Goal: Feedback & Contribution: Submit feedback/report problem

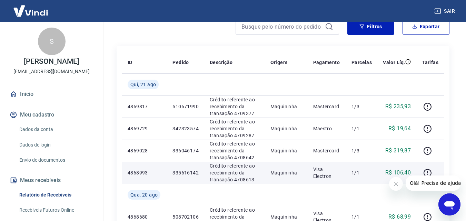
scroll to position [69, 0]
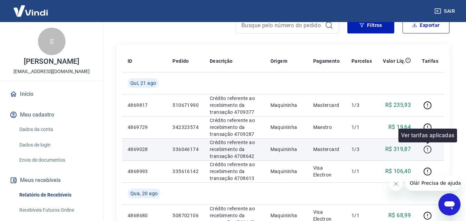
click at [426, 149] on icon "button" at bounding box center [428, 149] width 9 height 9
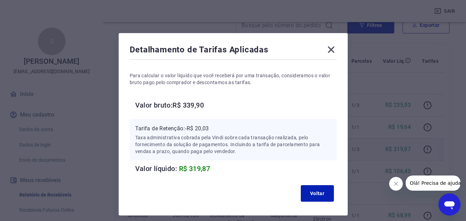
click at [332, 48] on icon at bounding box center [331, 50] width 7 height 7
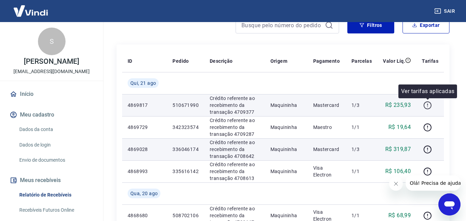
click at [426, 104] on icon "button" at bounding box center [428, 105] width 9 height 9
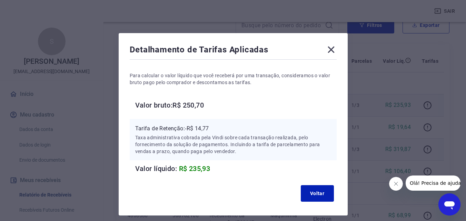
click at [333, 50] on icon at bounding box center [331, 49] width 11 height 11
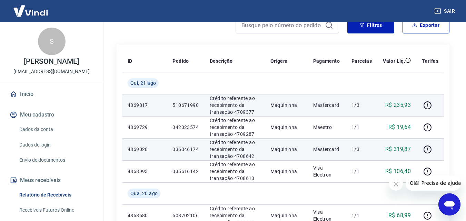
click at [39, 131] on link "Dados da conta" at bounding box center [56, 130] width 78 height 14
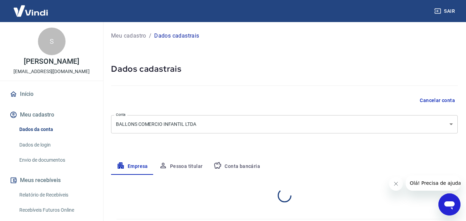
select select "PE"
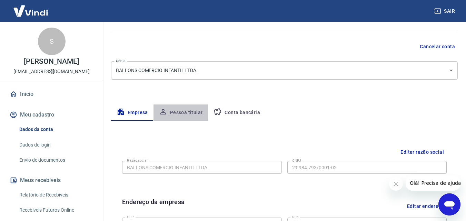
click at [191, 117] on button "Pessoa titular" at bounding box center [181, 113] width 55 height 17
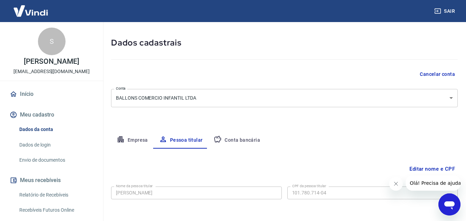
scroll to position [54, 0]
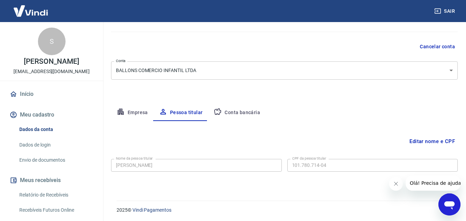
click at [244, 108] on button "Conta bancária" at bounding box center [237, 113] width 58 height 17
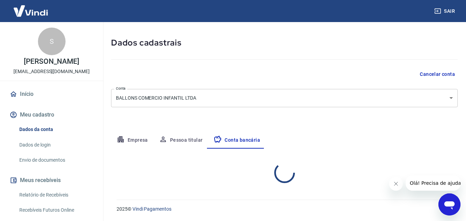
select select "1"
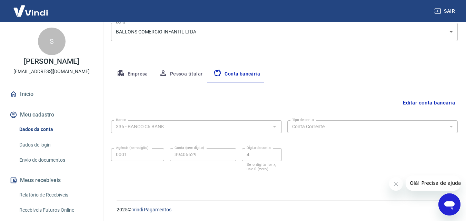
scroll to position [93, 0]
click at [424, 185] on span "Olá! Precisa de ajuda?" at bounding box center [437, 184] width 54 height 6
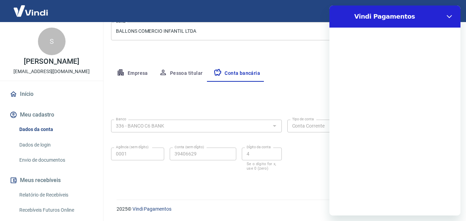
scroll to position [0, 0]
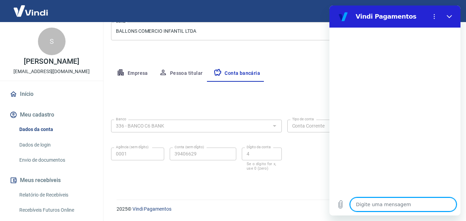
click at [384, 204] on textarea at bounding box center [403, 205] width 106 height 14
type textarea "o"
type textarea "x"
type textarea "O"
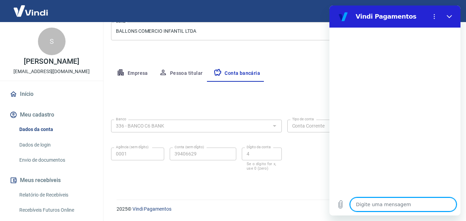
type textarea "x"
type textarea "Ol"
type textarea "x"
type textarea "Olá"
type textarea "x"
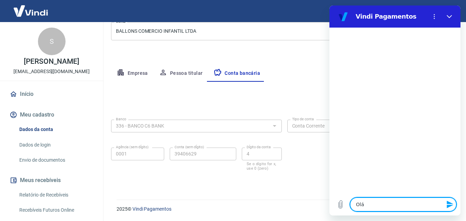
type textarea "Olá,"
type textarea "x"
type textarea "Olá,"
type textarea "x"
type textarea "Olá, b"
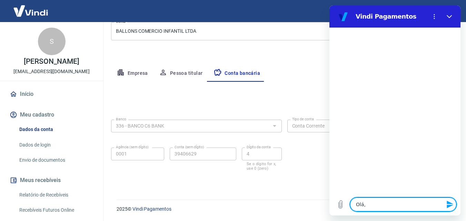
type textarea "x"
type textarea "Olá, bo"
type textarea "x"
type textarea "Olá, boa"
type textarea "x"
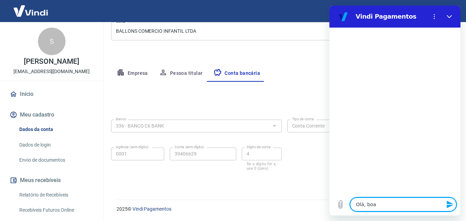
type textarea "Olá, boat"
type textarea "x"
type textarea "Olá, boata"
type textarea "x"
type textarea "Olá, boat"
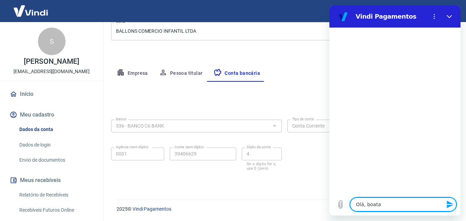
type textarea "x"
type textarea "Olá, boa"
type textarea "x"
type textarea "Olá, boa"
type textarea "x"
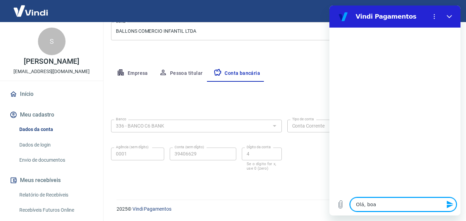
type textarea "Olá, boa t"
type textarea "x"
type textarea "Olá, boa ta"
type textarea "x"
type textarea "Olá, boa tar"
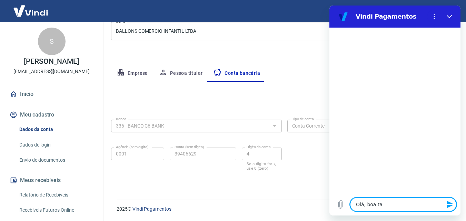
type textarea "x"
type textarea "Olá, boa tard"
type textarea "x"
type textarea "Olá, boa tarde"
type textarea "x"
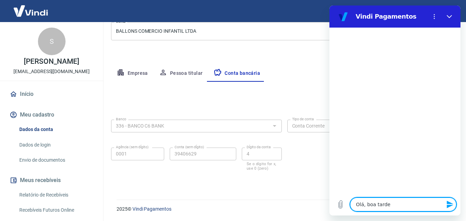
type textarea "Olá, boa tarde."
type textarea "x"
type textarea "Olá, boa tarde."
type textarea "x"
type textarea "Olá, boa tarde. R"
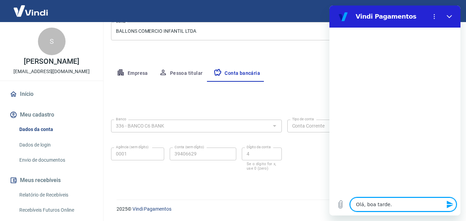
type textarea "x"
type textarea "Olá, boa tarde. Ra"
type textarea "x"
type textarea "Olá, boa tarde. R"
type textarea "x"
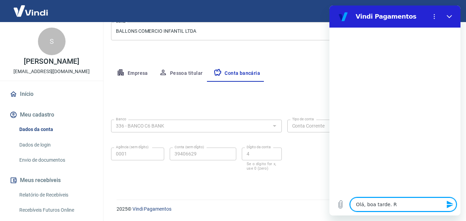
type textarea "Olá, boa tarde. Re"
type textarea "x"
type textarea "Olá, boa tarde. Rea"
type textarea "x"
type textarea "Olá, boa tarde. Real"
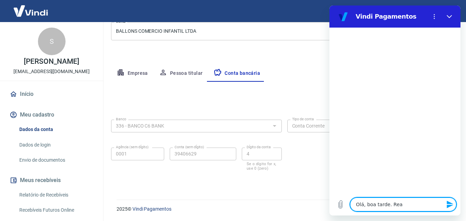
type textarea "x"
type textarea "Olá, boa tarde. Reali"
type textarea "x"
type textarea "Olá, boa tarde. Realiz"
type textarea "x"
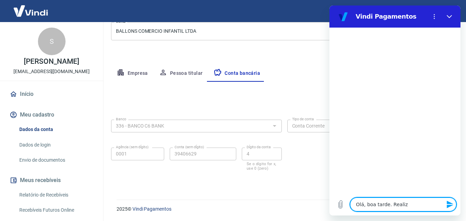
type textarea "Olá, boa tarde. Realize"
type textarea "x"
type textarea "Olá, boa tarde. Realizei"
type textarea "x"
type textarea "Olá, boa tarde. Realizei"
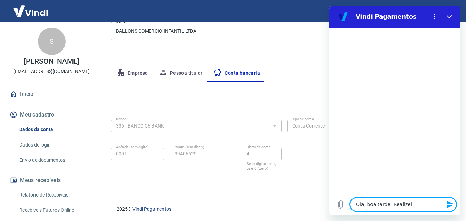
type textarea "x"
type textarea "Olá, boa tarde. Realizei a"
type textarea "x"
type textarea "Olá, boa tarde. Realizei a"
type textarea "x"
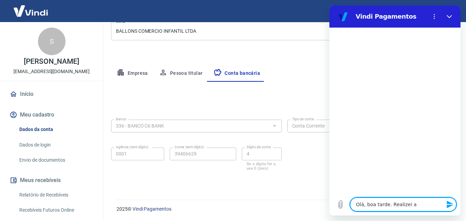
type textarea "Olá, boa tarde. Realizei a m"
type textarea "x"
type textarea "Olá, boa tarde. Realizei a mu"
type textarea "x"
type textarea "Olá, boa tarde. Realizei a mud"
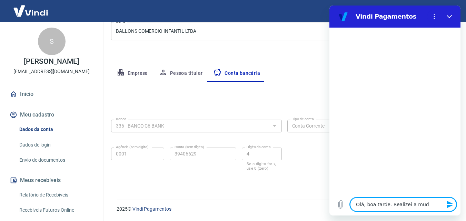
type textarea "x"
type textarea "Olá, boa tarde. Realizei a muda"
type textarea "x"
type textarea "Olá, boa tarde. Realizei a mudan"
type textarea "x"
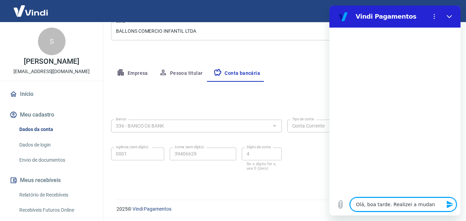
type textarea "Olá, boa tarde. Realizei a mudanç"
type textarea "x"
type textarea "Olá, boa tarde. Realizei a mudança"
type textarea "x"
type textarea "Olá, boa tarde. Realizei a mudança"
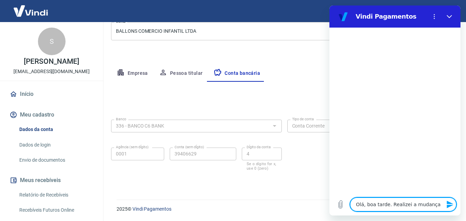
type textarea "x"
type textarea "Olá, boa tarde. Realizei a mudança d"
type textarea "x"
type textarea "Olá, boa tarde. Realizei a mudança da"
type textarea "x"
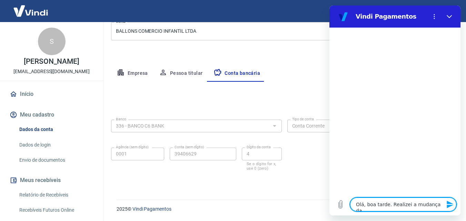
type textarea "Olá, boa tarde. Realizei a mudança da"
type textarea "x"
type textarea "Olá, boa tarde. Realizei a mudança da c"
type textarea "x"
type textarea "Olá, boa tarde. Realizei a mudança da co"
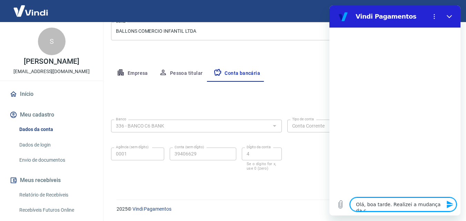
type textarea "x"
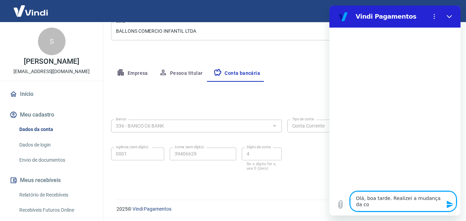
type textarea "Olá, boa tarde. Realizei a mudança da con"
type textarea "x"
type textarea "Olá, boa tarde. Realizei a mudança da cona"
type textarea "x"
type textarea "Olá, boa tarde. Realizei a mudança da cona"
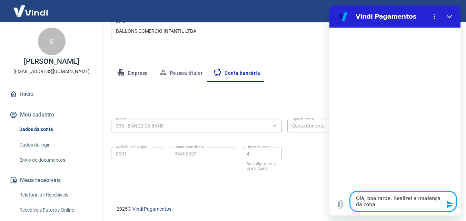
type textarea "x"
type textarea "Olá, boa tarde. Realizei a mudança da cona"
type textarea "x"
type textarea "Olá, boa tarde. Realizei a mudança da con"
type textarea "x"
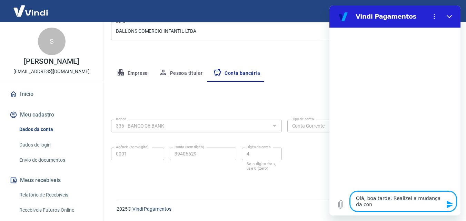
type textarea "Olá, boa tarde. Realizei a mudança da co"
type textarea "x"
type textarea "Olá, boa tarde. Realizei a mudança da con"
type textarea "x"
type textarea "Olá, boa tarde. Realizei a mudança da cont"
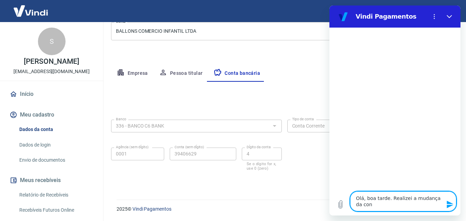
type textarea "x"
type textarea "Olá, boa tarde. Realizei a mudança da conta"
type textarea "x"
type textarea "Olá, boa tarde. Realizei a mudança da conta"
type textarea "x"
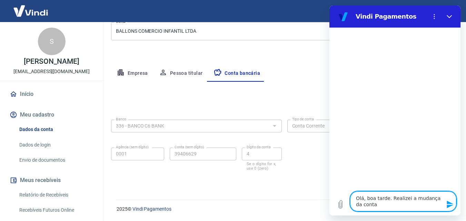
type textarea "Olá, boa tarde. Realizei a mudança da conta b"
type textarea "x"
type textarea "Olá, boa tarde. Realizei a mudança da conta ba"
type textarea "x"
type textarea "Olá, boa tarde. Realizei a mudança da conta ban"
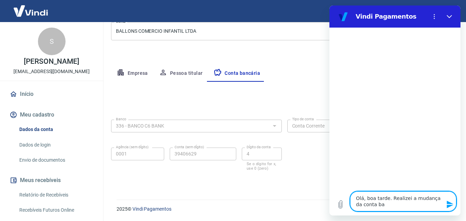
type textarea "x"
type textarea "Olá, boa tarde. Realizei a mudança da conta banc"
type textarea "x"
type textarea "Olá, boa tarde. Realizei a mudança da conta bancá"
type textarea "x"
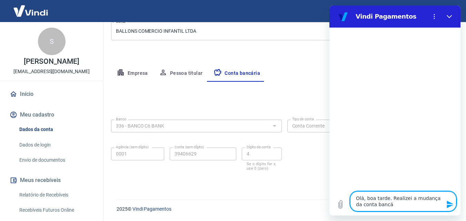
type textarea "Olá, boa tarde. Realizei a mudança da conta bancár"
type textarea "x"
type textarea "Olá, boa tarde. Realizei a mudança da conta bancári"
type textarea "x"
type textarea "Olá, boa tarde. Realizei a mudança da conta bancária"
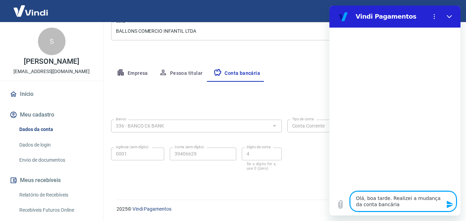
type textarea "x"
type textarea "Olá, boa tarde. Realizei a mudança da conta bancária"
type textarea "x"
type textarea "Olá, boa tarde. Realizei a mudança da conta bancária c"
type textarea "x"
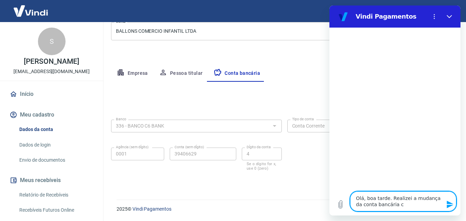
type textarea "Olá, boa tarde. Realizei a mudança da conta bancária ca"
type textarea "x"
type textarea "Olá, boa tarde. Realizei a mudança da conta bancária cad"
type textarea "x"
type textarea "Olá, boa tarde. Realizei a mudança da conta bancária cada"
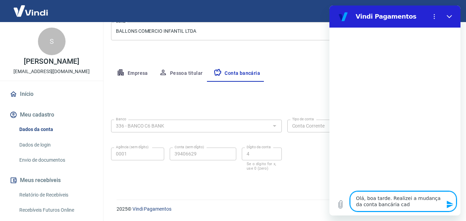
type textarea "x"
type textarea "Olá, boa tarde. Realizei a mudança da conta bancária cadas"
type textarea "x"
type textarea "Olá, boa tarde. Realizei a mudança da conta bancária cadast"
type textarea "x"
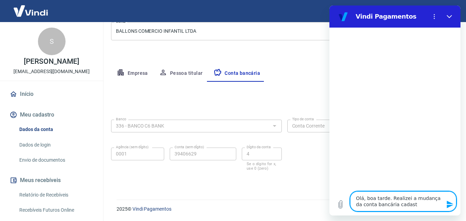
type textarea "Olá, boa tarde. Realizei a mudança da conta bancária cadastr"
type textarea "x"
type textarea "Olá, boa tarde. Realizei a mudança da conta bancária cadastra"
type textarea "x"
type textarea "Olá, boa tarde. Realizei a mudança da conta bancária cadastrad"
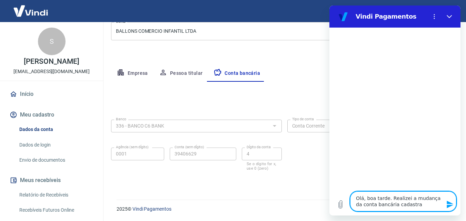
type textarea "x"
type textarea "Olá, boa tarde. Realizei a mudança da conta bancária cadastrada"
type textarea "x"
type textarea "Olá, boa tarde. Realizei a mudança da conta bancária cadastrada"
type textarea "x"
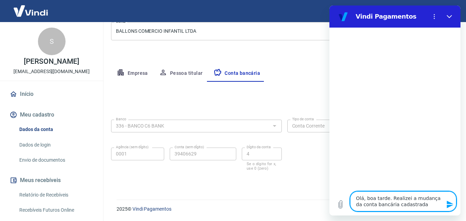
type textarea "Olá, boa tarde. Realizei a mudança da conta bancária cadastrada w"
type textarea "x"
type textarea "Olá, boa tarde. Realizei a mudança da conta bancária cadastrada"
type textarea "x"
type textarea "Olá, boa tarde. Realizei a mudança da conta bancária cadastrada e"
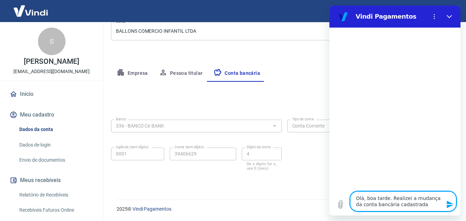
type textarea "x"
type textarea "Olá, boa tarde. Realizei a mudança da conta bancária cadastrada e"
type textarea "x"
type textarea "Olá, boa tarde. Realizei a mudança da conta bancária cadastrada e n"
type textarea "x"
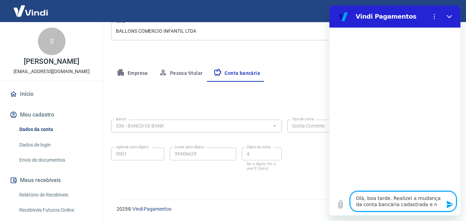
type textarea "Olá, boa tarde. Realizei a mudança da conta bancária cadastrada e nã"
type textarea "x"
type textarea "Olá, boa tarde. Realizei a mudança da conta bancária cadastrada e não"
type textarea "x"
type textarea "Olá, boa tarde. Realizei a mudança da conta bancária cadastrada e não"
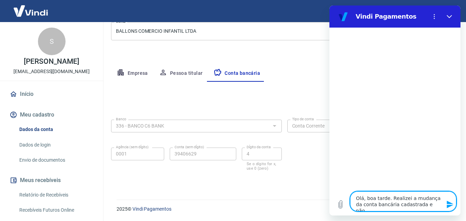
type textarea "x"
type textarea "Olá, boa tarde. Realizei a mudança da conta bancária cadastrada e não e"
type textarea "x"
type textarea "Olá, boa tarde. Realizei a mudança da conta bancária cadastrada e não es"
type textarea "x"
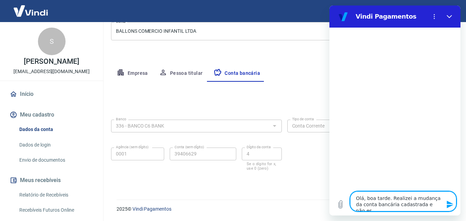
type textarea "Olá, boa tarde. Realizei a mudança da conta bancária cadastrada e não est"
type textarea "x"
type textarea "Olá, boa tarde. Realizei a mudança da conta bancária cadastrada e não esto"
type textarea "x"
type textarea "Olá, boa tarde. Realizei a mudança da conta bancária cadastrada e não estou"
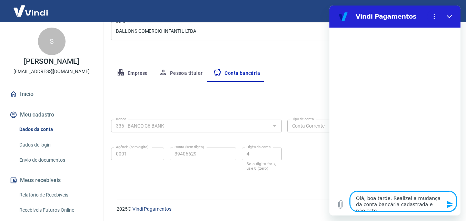
type textarea "x"
type textarea "Olá, boa tarde. Realizei a mudança da conta bancária cadastrada e não estou"
type textarea "x"
type textarea "Olá, boa tarde. Realizei a mudança da conta bancária cadastrada e não estou r"
type textarea "x"
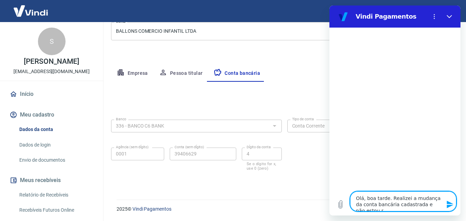
type textarea "Olá, boa tarde. Realizei a mudança da conta bancária cadastrada e não estou re"
type textarea "x"
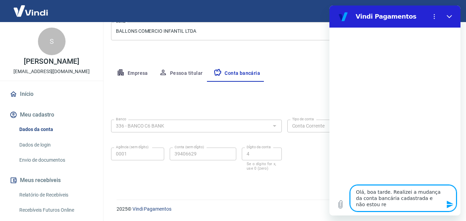
type textarea "Olá, boa tarde. Realizei a mudança da conta bancária cadastrada e não estou rec"
type textarea "x"
type textarea "Olá, boa tarde. Realizei a mudança da conta bancária cadastrada e não estou rece"
type textarea "x"
type textarea "Olá, boa tarde. Realizei a mudança da conta bancária cadastrada e não estou rec…"
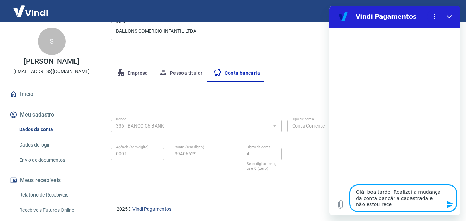
type textarea "x"
type textarea "Olá, boa tarde. Realizei a mudança da conta bancária cadastrada e não estou rec…"
type textarea "x"
type textarea "Olá, boa tarde. Realizei a mudança da conta bancária cadastrada e não estou rec…"
type textarea "x"
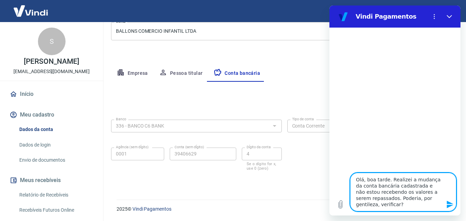
click at [448, 205] on icon "Enviar mensagem" at bounding box center [450, 205] width 8 height 8
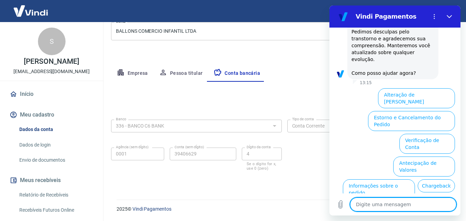
scroll to position [227, 0]
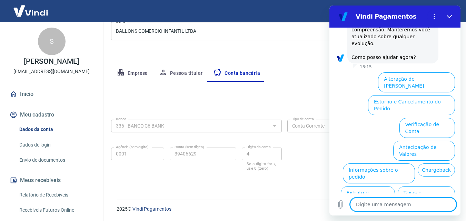
click at [373, 204] on textarea at bounding box center [403, 205] width 106 height 14
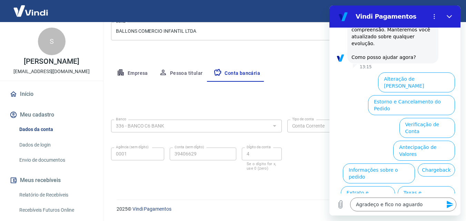
click at [452, 206] on icon "Enviar mensagem" at bounding box center [450, 205] width 8 height 8
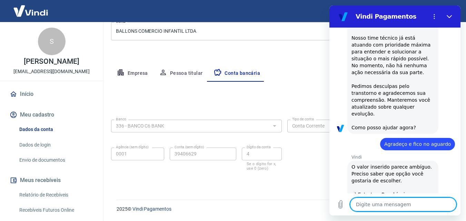
scroll to position [158, 0]
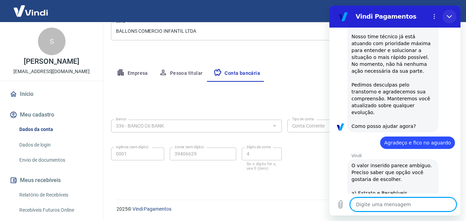
click at [449, 17] on icon "Fechar" at bounding box center [449, 16] width 5 height 3
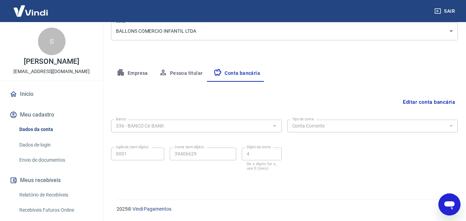
scroll to position [227, 0]
drag, startPoint x: 452, startPoint y: 197, endPoint x: 561, endPoint y: 375, distance: 208.0
click at [452, 197] on div "Abrir janela de mensagens" at bounding box center [450, 204] width 21 height 21
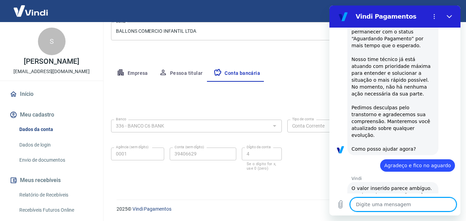
scroll to position [158, 0]
